Goal: Task Accomplishment & Management: Manage account settings

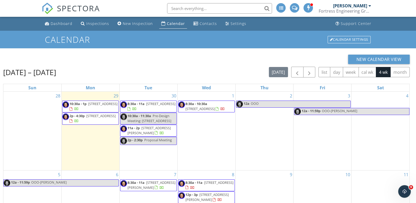
click at [235, 58] on div "New Calendar View" at bounding box center [206, 59] width 407 height 9
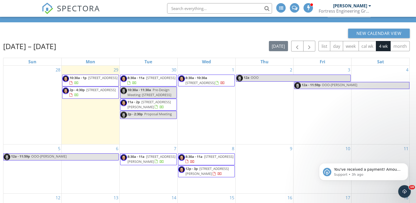
scroll to position [26, 0]
click at [203, 44] on div "Sep 28 – Oct 25, 2025 today list day week cal wk 4 wk month" at bounding box center [206, 46] width 407 height 11
drag, startPoint x: 205, startPoint y: 44, endPoint x: 202, endPoint y: 44, distance: 3.2
click at [205, 44] on div "Sep 28 – Oct 25, 2025 today list day week cal wk 4 wk month" at bounding box center [206, 46] width 407 height 11
click at [262, 116] on div "2 12a OOO" at bounding box center [265, 105] width 58 height 78
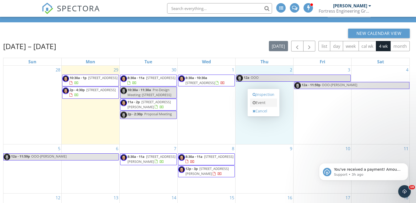
click at [260, 103] on link "Event" at bounding box center [263, 102] width 27 height 8
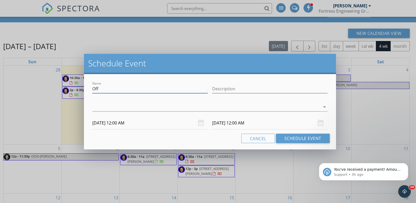
click at [135, 90] on input "Off" at bounding box center [149, 88] width 115 height 9
click at [156, 88] on input "Ernest -" at bounding box center [149, 88] width 115 height 9
paste input "039 Palmer Ave"
type input "Ernest - 039 Palmer Ave"
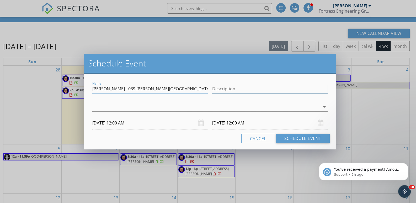
click at [218, 90] on input "Description" at bounding box center [269, 88] width 115 height 9
type input "Roof inspection"
click at [222, 106] on div at bounding box center [206, 107] width 228 height 9
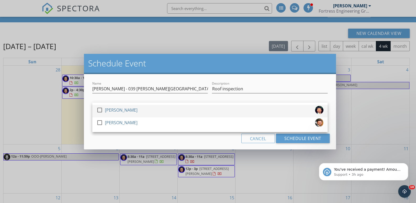
click at [178, 110] on div "check_box_outline_blank Nicholas Oliver" at bounding box center [210, 111] width 227 height 10
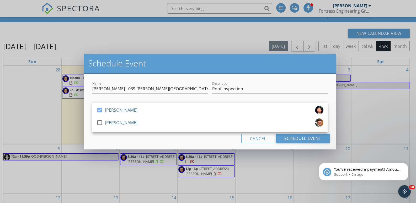
click at [164, 136] on div "Cancel Schedule Event" at bounding box center [210, 138] width 240 height 9
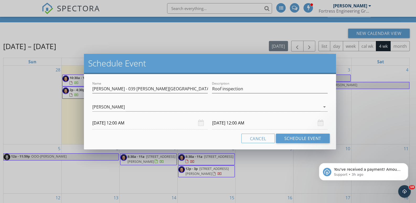
click at [132, 127] on input "10/02/2025 12:00 AM" at bounding box center [149, 122] width 115 height 13
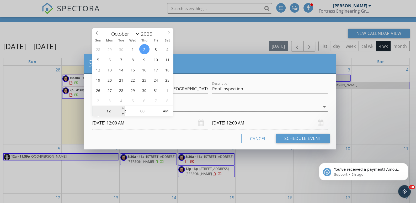
click at [116, 112] on input "12" at bounding box center [108, 111] width 32 height 10
type input "09"
type input "10/02/2025 9:00 AM"
click at [144, 113] on input "00" at bounding box center [142, 111] width 32 height 10
type input "10/03/2025 9:00 AM"
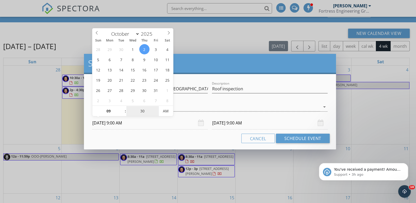
type input "30"
type input "10/02/2025 9:30 AM"
click at [152, 134] on div "Cancel Schedule Event" at bounding box center [210, 138] width 240 height 9
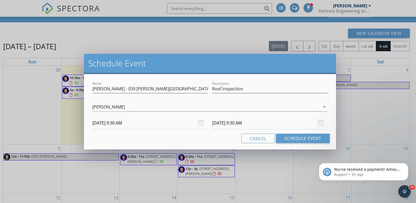
click at [220, 122] on input "10/03/2025 9:30 AM" at bounding box center [269, 122] width 115 height 13
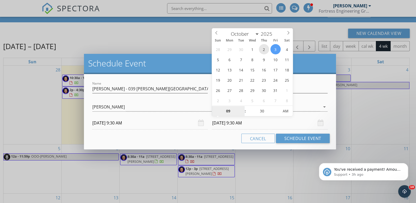
type input "10/02/2025 9:30 AM"
type input "10"
type input "10/02/2025 10:30 AM"
click at [215, 143] on div "Name Ernest - 039 Palmer Ave Description Roof inspection check_box Nicholas Oli…" at bounding box center [210, 111] width 252 height 75
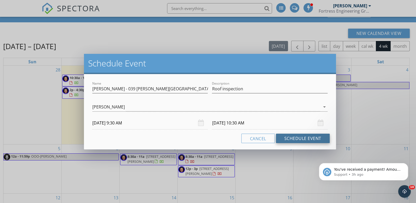
click at [301, 139] on button "Schedule Event" at bounding box center [303, 138] width 54 height 9
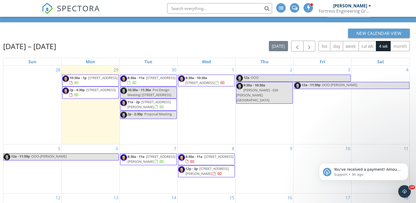
click at [199, 43] on div "Sep 28 – Oct 25, 2025 today list day week cal wk 4 wk month" at bounding box center [206, 46] width 407 height 11
click at [272, 88] on div "9:30a - 10:30a Ernest - 039 Palmer Ave" at bounding box center [264, 93] width 56 height 20
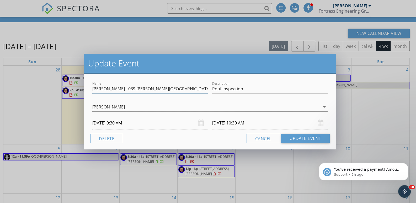
click at [108, 89] on input "Ernest - 039 Palmer Ave" at bounding box center [149, 88] width 115 height 9
click at [109, 89] on input "Ernest - 039 Palmer Ave" at bounding box center [149, 88] width 115 height 9
type input "Ernest - 5039 Palmer Ave"
click at [303, 140] on button "Update Event" at bounding box center [305, 138] width 49 height 9
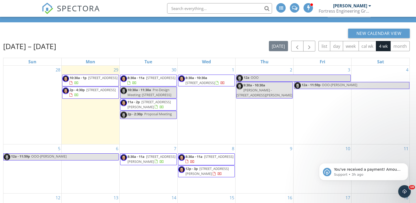
click at [172, 50] on div "Sep 28 – Oct 25, 2025 today list day week cal wk 4 wk month" at bounding box center [206, 46] width 407 height 11
